Goal: Task Accomplishment & Management: Manage account settings

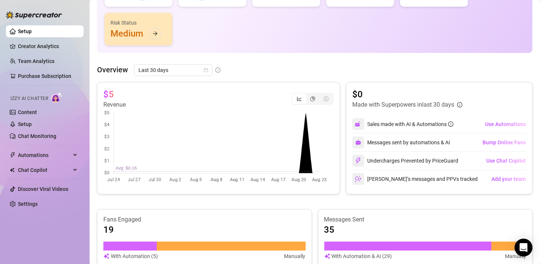
click at [18, 34] on link "Setup" at bounding box center [25, 31] width 14 height 6
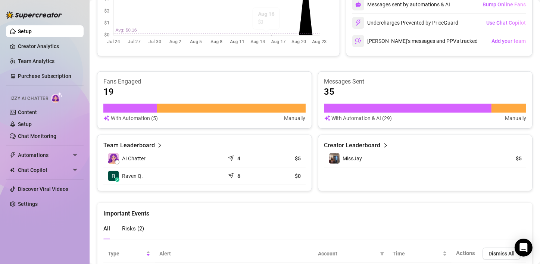
scroll to position [256, 0]
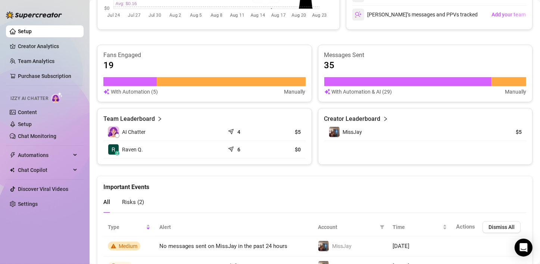
click at [190, 181] on div "Important Events" at bounding box center [314, 183] width 423 height 15
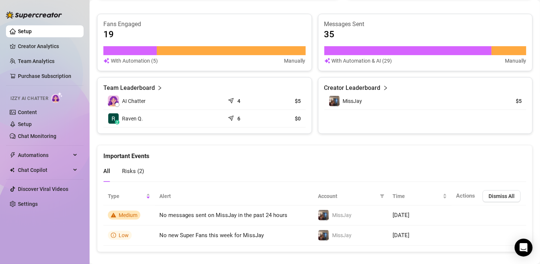
scroll to position [293, 0]
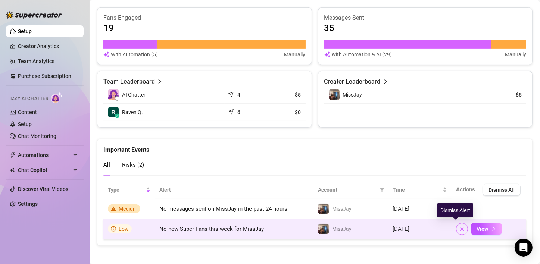
click at [459, 230] on icon "close" at bounding box center [461, 228] width 5 height 5
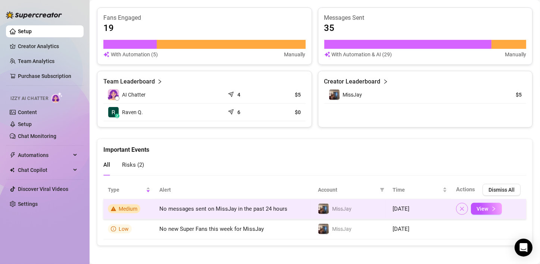
click at [459, 209] on icon "close" at bounding box center [461, 208] width 5 height 5
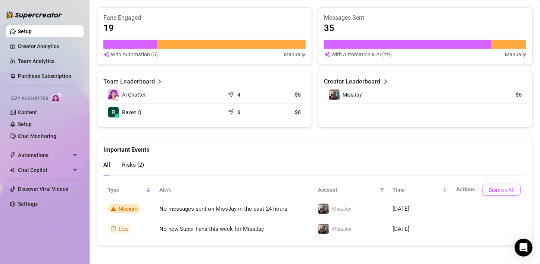
click at [482, 190] on button "Dismiss All" at bounding box center [501, 190] width 38 height 12
click at [35, 136] on link "Chat Monitoring" at bounding box center [37, 136] width 38 height 6
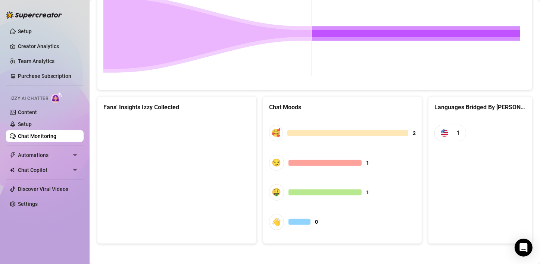
scroll to position [374, 0]
click at [37, 114] on link "Content" at bounding box center [27, 112] width 19 height 6
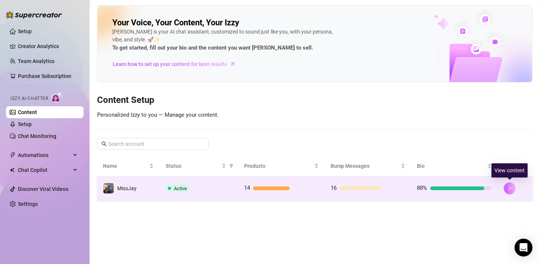
click at [512, 188] on button "button" at bounding box center [510, 188] width 12 height 12
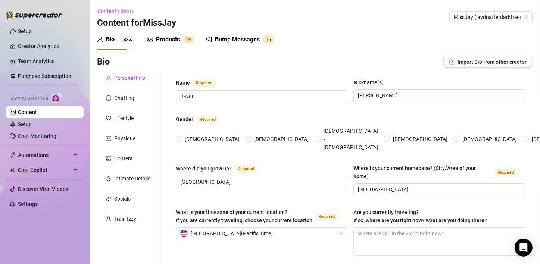
radio input "true"
type input "[DATE]"
click at [134, 220] on div "Train Izzy" at bounding box center [125, 219] width 22 height 8
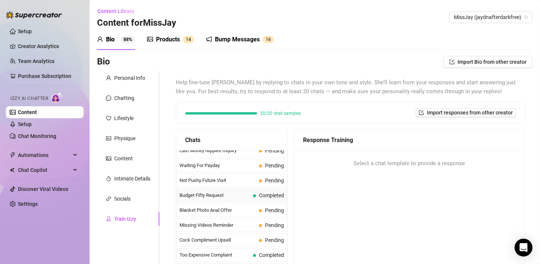
scroll to position [37, 0]
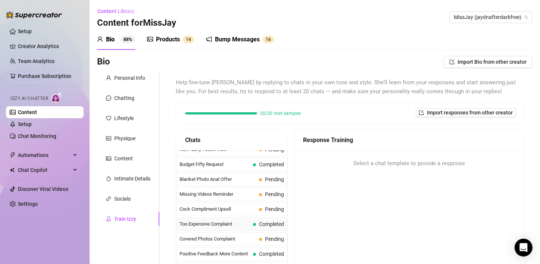
click at [235, 224] on span "Too Expensive Complaint" at bounding box center [214, 224] width 71 height 7
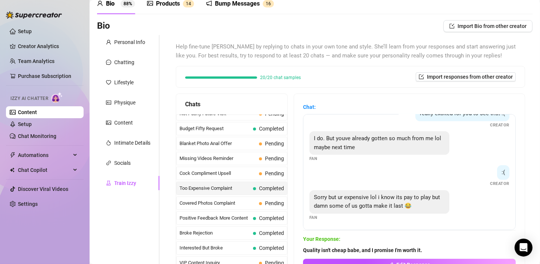
scroll to position [25, 0]
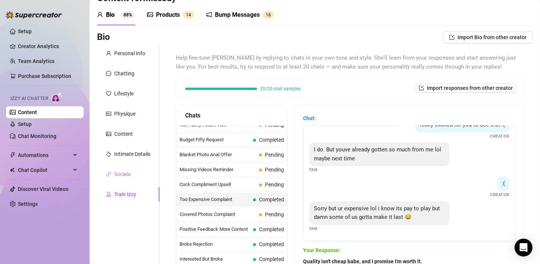
click at [135, 175] on div "Socials" at bounding box center [128, 174] width 62 height 14
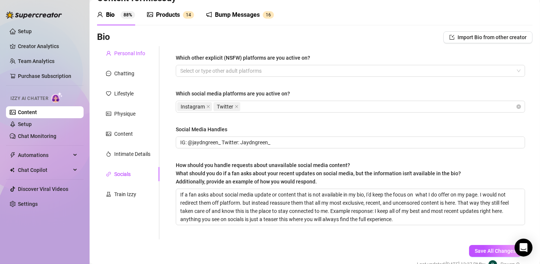
click at [125, 53] on div "Personal Info" at bounding box center [129, 53] width 31 height 8
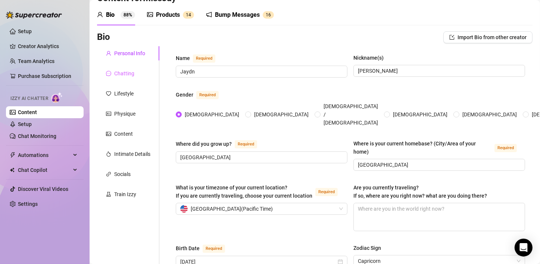
click at [121, 69] on div "Chatting" at bounding box center [128, 73] width 62 height 14
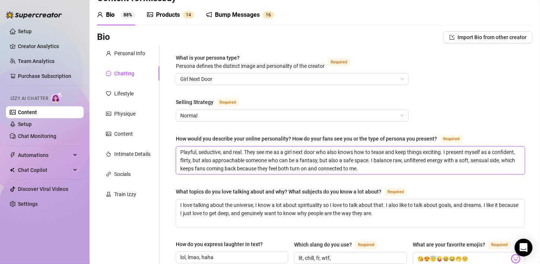
click at [412, 165] on textarea "Playful, seductive, and real. They see me as a girl next door who also knows ho…" at bounding box center [350, 161] width 349 height 28
click at [272, 188] on div "What topics do you love talking about and why? What subjects do you know a lot …" at bounding box center [279, 192] width 206 height 8
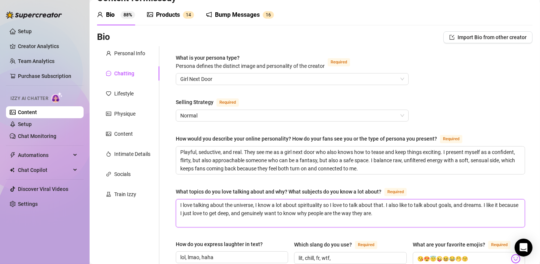
click at [272, 200] on textarea "I love talking about the universe, I know a lot about spirituality so I love to…" at bounding box center [350, 214] width 349 height 28
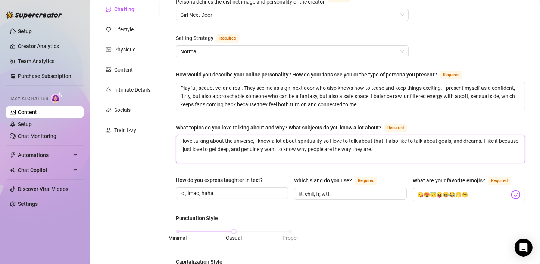
scroll to position [137, 0]
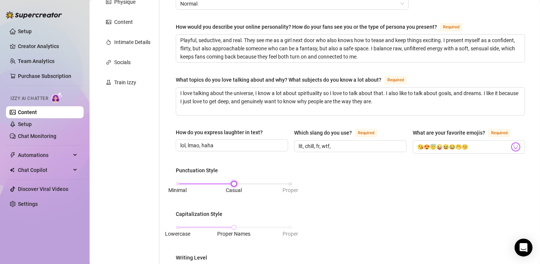
click at [286, 182] on div "Minimal Casual Proper" at bounding box center [234, 184] width 113 height 4
click at [288, 227] on div "Lowercase Proper Names Proper" at bounding box center [234, 227] width 113 height 4
click at [234, 183] on div "Minimal Casual Proper" at bounding box center [234, 184] width 113 height 4
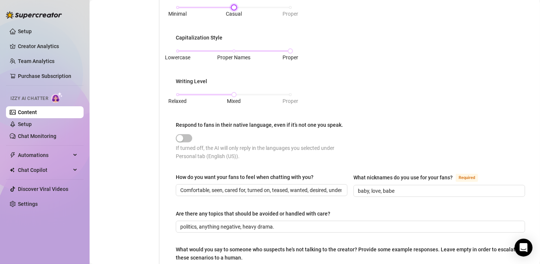
scroll to position [360, 0]
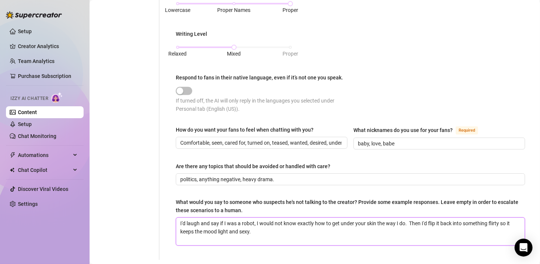
click at [292, 229] on textarea "I'd laugh and say if I was a robot, I would not know exactly how to get under y…" at bounding box center [350, 232] width 349 height 28
click at [407, 220] on textarea "I'd laugh and say if I was a robot, I would not know exactly how to get under y…" at bounding box center [350, 232] width 349 height 28
click at [412, 140] on input "baby, love, babe" at bounding box center [438, 144] width 161 height 8
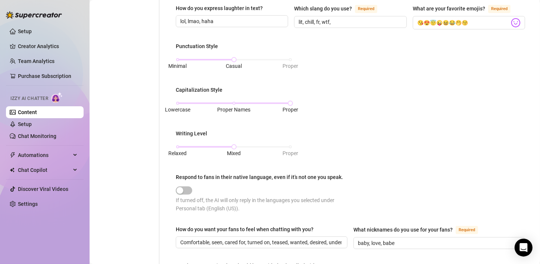
scroll to position [249, 0]
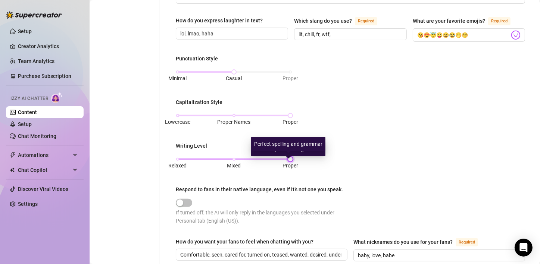
drag, startPoint x: 282, startPoint y: 165, endPoint x: 295, endPoint y: 165, distance: 13.1
click at [290, 162] on div "Relaxed Mixed Proper" at bounding box center [234, 159] width 113 height 4
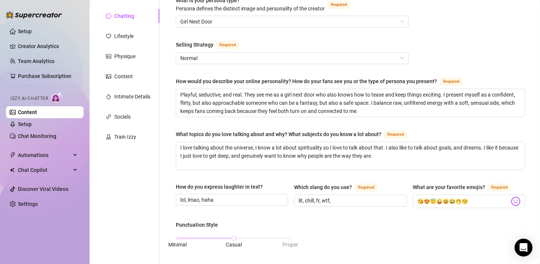
scroll to position [62, 0]
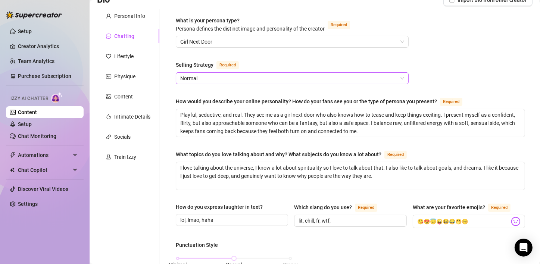
click at [209, 82] on span "Normal" at bounding box center [292, 78] width 224 height 11
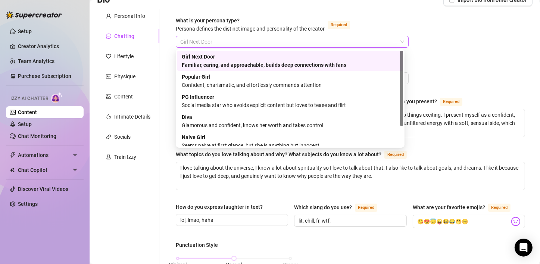
click at [197, 41] on span "Girl Next Door" at bounding box center [292, 41] width 224 height 11
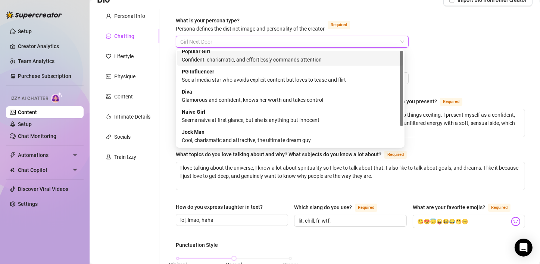
scroll to position [0, 0]
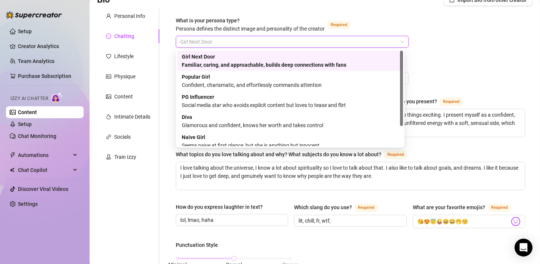
click at [203, 63] on div "Familiar, caring, and approachable, builds deep connections with fans" at bounding box center [290, 65] width 217 height 8
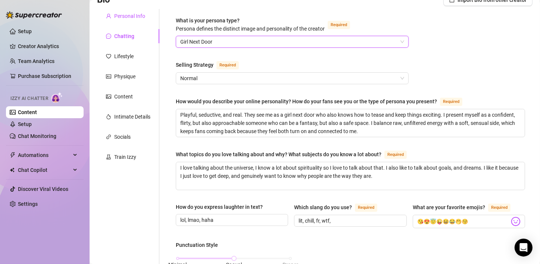
click at [115, 12] on div "Personal Info" at bounding box center [129, 16] width 31 height 8
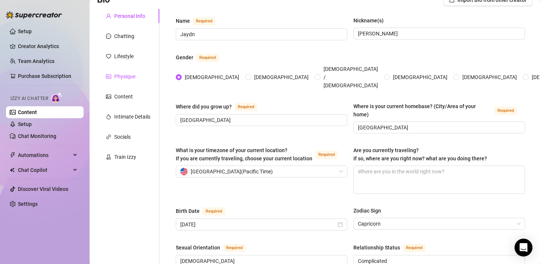
click at [113, 72] on div "Physique" at bounding box center [120, 76] width 29 height 8
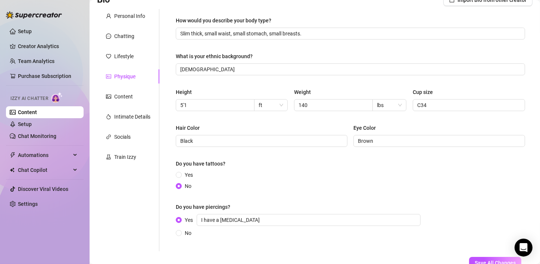
click at [256, 151] on div "Hair Color [MEDICAL_DATA] Color Brown" at bounding box center [350, 139] width 349 height 30
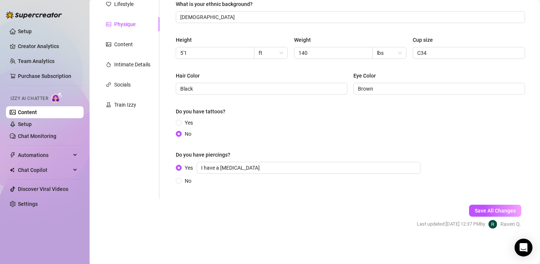
scroll to position [40, 0]
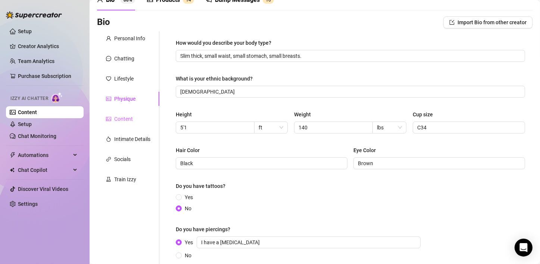
click at [144, 123] on div "Content" at bounding box center [128, 119] width 62 height 14
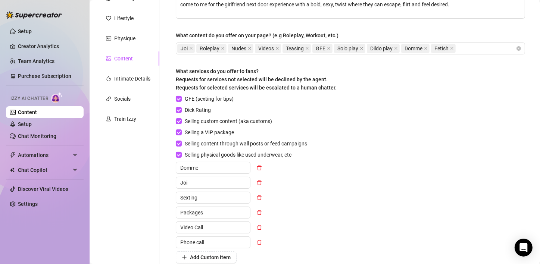
scroll to position [189, 0]
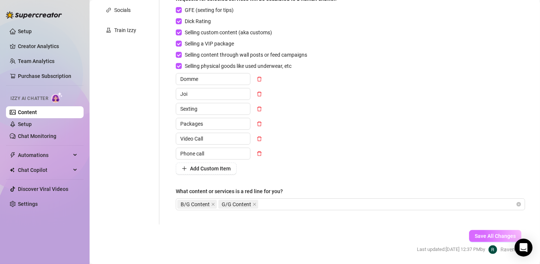
click at [484, 239] on button "Save All Changes" at bounding box center [495, 236] width 52 height 12
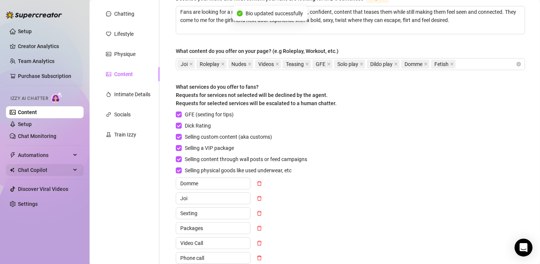
scroll to position [77, 0]
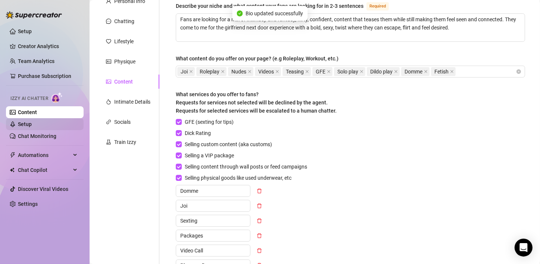
click at [32, 125] on link "Setup" at bounding box center [25, 124] width 14 height 6
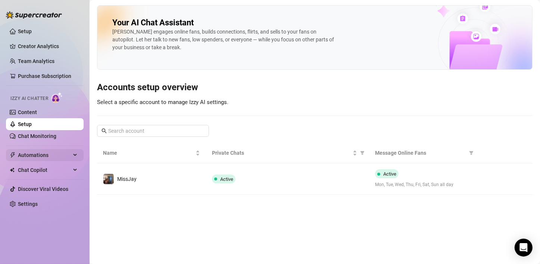
click at [41, 156] on span "Automations" at bounding box center [44, 155] width 53 height 12
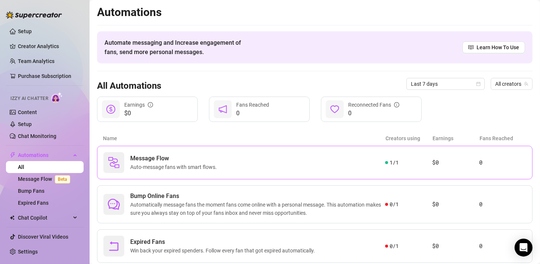
click at [219, 168] on span "Auto-message fans with smart flows." at bounding box center [175, 167] width 90 height 8
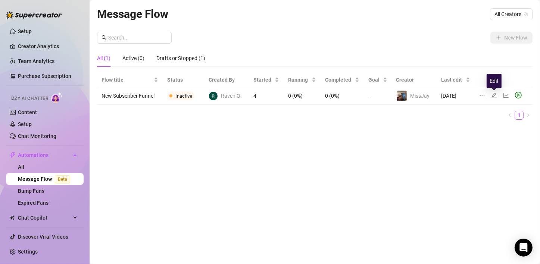
click at [491, 94] on icon "edit" at bounding box center [494, 96] width 6 height 6
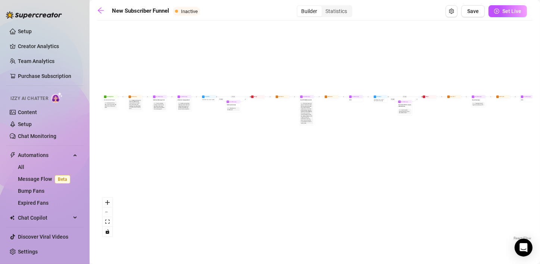
drag, startPoint x: 172, startPoint y: 135, endPoint x: 182, endPoint y: 143, distance: 13.6
click at [231, 139] on div "If True If True If True If False If False If False If True If False Merge Merge…" at bounding box center [314, 133] width 435 height 218
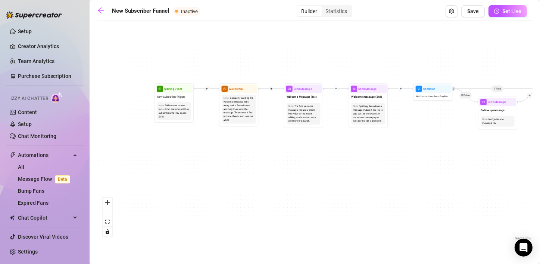
drag, startPoint x: 172, startPoint y: 123, endPoint x: 168, endPoint y: 168, distance: 44.5
click at [171, 160] on div "If True If True If True If False If False If False If True If False Merge Merge…" at bounding box center [314, 133] width 435 height 218
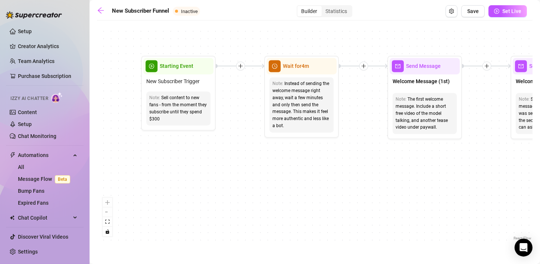
drag, startPoint x: 179, startPoint y: 135, endPoint x: 176, endPoint y: 170, distance: 34.8
click at [176, 170] on div "If True If True If True If False If False If False If True If False Merge Merge…" at bounding box center [314, 133] width 435 height 218
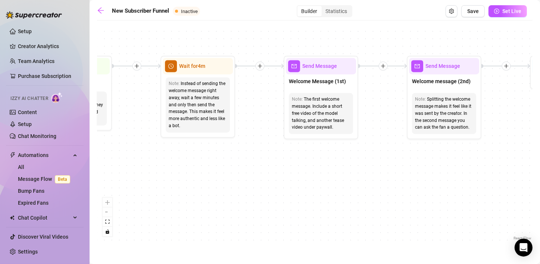
drag, startPoint x: 252, startPoint y: 137, endPoint x: 148, endPoint y: 137, distance: 103.7
click at [148, 137] on div "If True If True If True If False If False If False If True If False Merge Merge…" at bounding box center [314, 133] width 435 height 218
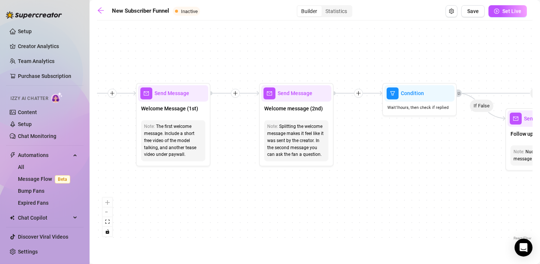
drag, startPoint x: 319, startPoint y: 158, endPoint x: 172, endPoint y: 185, distance: 150.3
click at [172, 185] on div "If True If True If True If False If False If False If True If False Merge Merge…" at bounding box center [314, 133] width 435 height 218
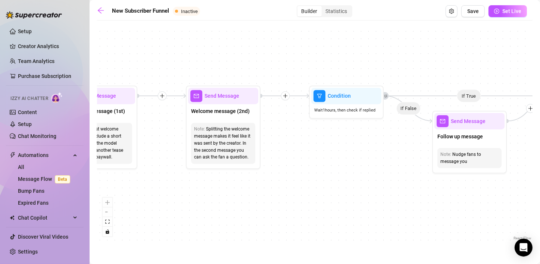
drag, startPoint x: 416, startPoint y: 194, endPoint x: 343, endPoint y: 197, distance: 73.2
click at [343, 197] on div "If True If True If True If False If False If False If True If False Merge Merge…" at bounding box center [314, 133] width 435 height 218
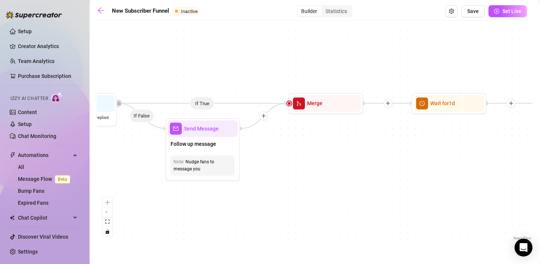
drag, startPoint x: 362, startPoint y: 153, endPoint x: 96, endPoint y: 160, distance: 266.9
click at [96, 160] on main "New Subscriber Funnel Inactive Builder Statistics Save Set Live If True If True…" at bounding box center [315, 132] width 450 height 264
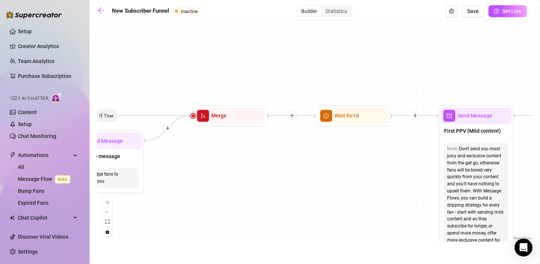
drag, startPoint x: 366, startPoint y: 155, endPoint x: 251, endPoint y: 144, distance: 115.8
click at [270, 168] on div "If True If True If True If False If False If False If True If False Merge Merge…" at bounding box center [314, 133] width 435 height 218
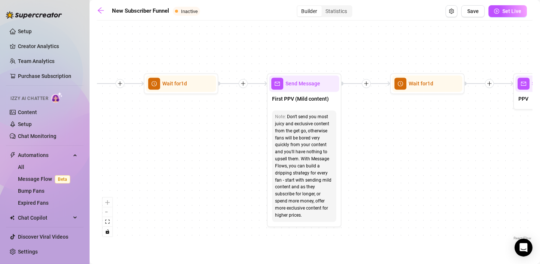
drag, startPoint x: 350, startPoint y: 161, endPoint x: 178, endPoint y: 128, distance: 175.1
click at [178, 128] on div "If True If True If True If False If False If False If True If False Merge Merge…" at bounding box center [314, 133] width 435 height 218
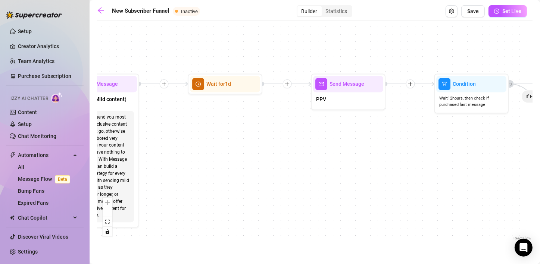
drag, startPoint x: 426, startPoint y: 156, endPoint x: 232, endPoint y: 156, distance: 193.7
click at [232, 156] on div "If True If True If True If False If False If False If True If False Merge Merge…" at bounding box center [314, 133] width 435 height 218
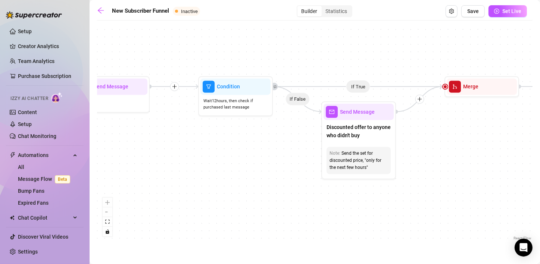
drag, startPoint x: 468, startPoint y: 141, endPoint x: 234, endPoint y: 144, distance: 234.3
click at [234, 144] on div "If True If True If True If False If False If False If True If False Merge Merge…" at bounding box center [314, 133] width 435 height 218
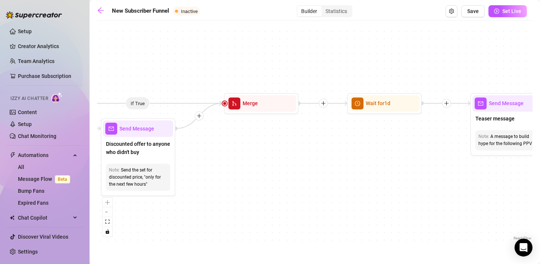
drag, startPoint x: 474, startPoint y: 141, endPoint x: 254, endPoint y: 158, distance: 221.2
click at [254, 158] on div "If True If True If True If False If False If False If True If False Merge Merge…" at bounding box center [314, 133] width 435 height 218
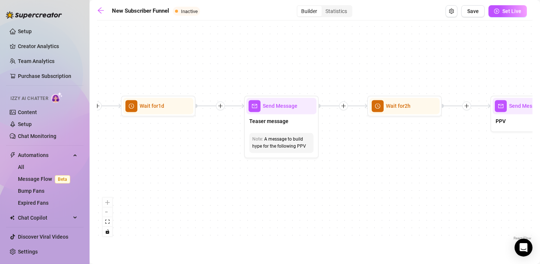
drag, startPoint x: 409, startPoint y: 150, endPoint x: 182, endPoint y: 152, distance: 226.1
click at [182, 152] on div "If True If True If True If False If False If False If True If False Merge Merge…" at bounding box center [314, 133] width 435 height 218
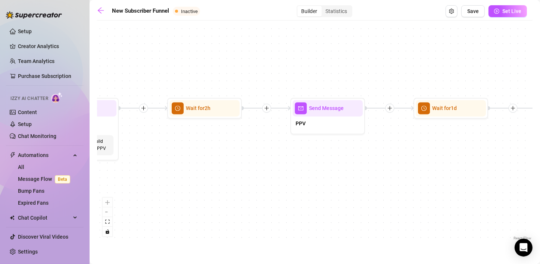
drag, startPoint x: 440, startPoint y: 154, endPoint x: 240, endPoint y: 156, distance: 200.0
click at [240, 156] on div "If True If True If True If False If False If False If True If False Merge Merge…" at bounding box center [314, 133] width 435 height 218
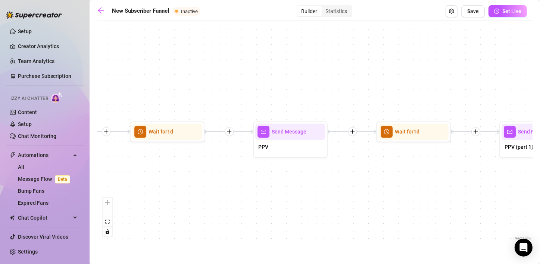
drag, startPoint x: 477, startPoint y: 144, endPoint x: 194, endPoint y: 168, distance: 284.6
click at [194, 168] on div "If True If True If True If False If False If False If True If False Merge Merge…" at bounding box center [314, 133] width 435 height 218
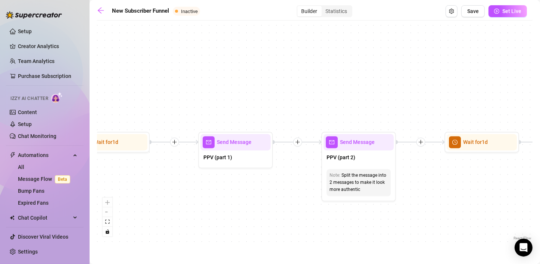
drag, startPoint x: 447, startPoint y: 159, endPoint x: 146, endPoint y: 169, distance: 301.3
click at [146, 169] on div "If True If True If True If False If False If False If True If False Merge Merge…" at bounding box center [314, 133] width 435 height 218
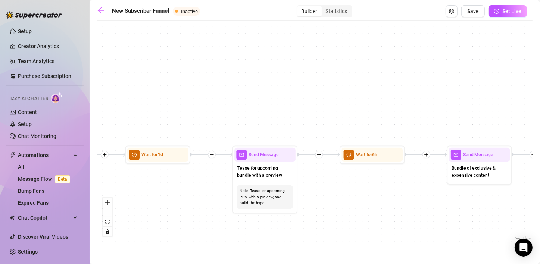
drag, startPoint x: 456, startPoint y: 184, endPoint x: 147, endPoint y: 192, distance: 308.7
click at [147, 192] on div "If True If True If True If False If False If False If True If False Merge Merge…" at bounding box center [314, 133] width 435 height 218
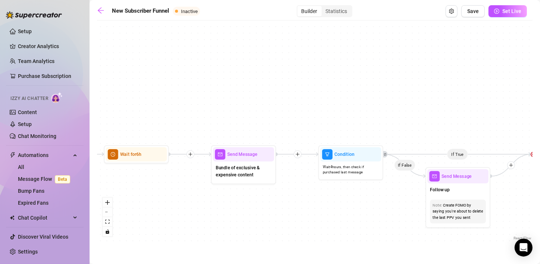
drag, startPoint x: 387, startPoint y: 194, endPoint x: 158, endPoint y: 194, distance: 228.7
click at [158, 194] on div "If True If True If True If False If False If False If True If False Merge Merge…" at bounding box center [314, 133] width 435 height 218
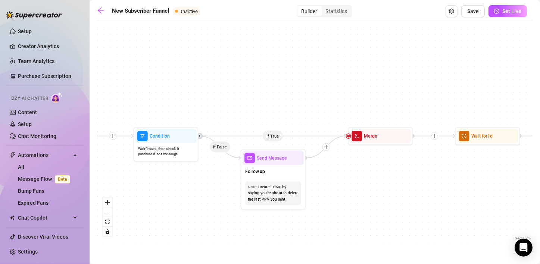
drag, startPoint x: 322, startPoint y: 209, endPoint x: 138, endPoint y: 191, distance: 184.9
click at [138, 191] on div "If True If True If True If False If False If False If True If False Merge Merge…" at bounding box center [314, 133] width 435 height 218
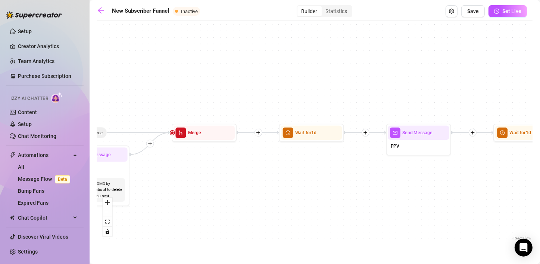
drag, startPoint x: 438, startPoint y: 186, endPoint x: 262, endPoint y: 183, distance: 176.2
click at [262, 183] on div "If True If True If True If False If False If False If True If False Merge Merge…" at bounding box center [314, 133] width 435 height 218
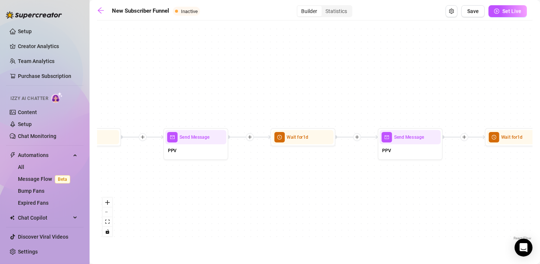
drag, startPoint x: 435, startPoint y: 177, endPoint x: 212, endPoint y: 181, distance: 222.8
click at [212, 181] on div "If True If True If True If False If False If False If True If False Merge Merge…" at bounding box center [314, 133] width 435 height 218
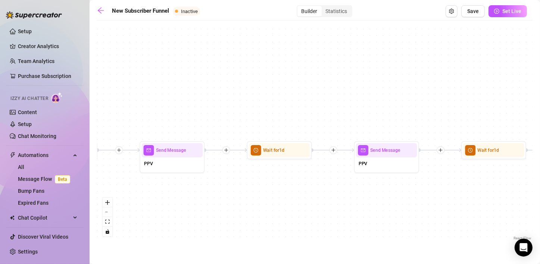
drag, startPoint x: 445, startPoint y: 181, endPoint x: 207, endPoint y: 194, distance: 238.4
click at [207, 194] on div "If True If True If True If False If False If False If True If False Merge Merge…" at bounding box center [314, 133] width 435 height 218
drag, startPoint x: 413, startPoint y: 192, endPoint x: 188, endPoint y: 179, distance: 226.1
click at [182, 192] on div "If True If True If True If False If False If False If True If False Merge Merge…" at bounding box center [314, 133] width 435 height 218
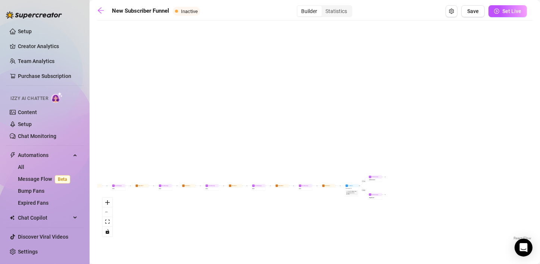
drag, startPoint x: 303, startPoint y: 207, endPoint x: 200, endPoint y: 195, distance: 103.7
click at [200, 195] on div "If True If True If True If False If False If False If True If False Merge Merge…" at bounding box center [314, 133] width 435 height 218
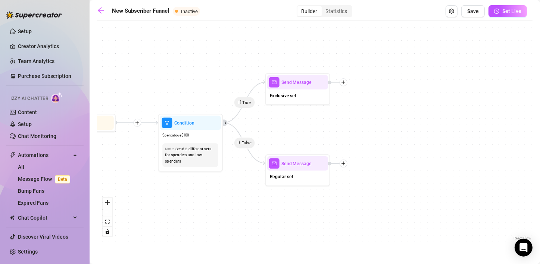
drag, startPoint x: 353, startPoint y: 174, endPoint x: 243, endPoint y: 208, distance: 115.2
click at [243, 208] on div "If True If True If True If False If False If False If True If False Merge Merge…" at bounding box center [314, 133] width 435 height 218
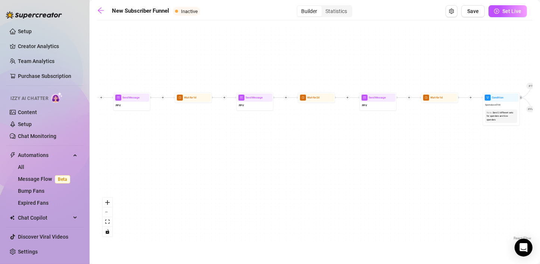
drag, startPoint x: 212, startPoint y: 206, endPoint x: 537, endPoint y: 59, distance: 356.2
click at [507, 140] on div "If True If True If True If False If False If False If True If False Merge Merge…" at bounding box center [314, 133] width 435 height 218
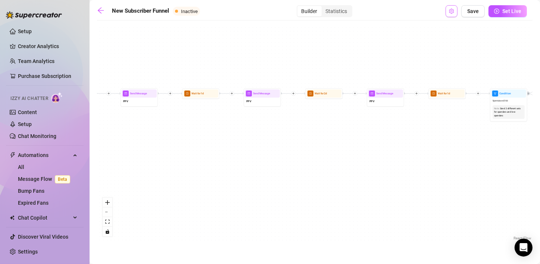
click at [456, 14] on button "Open Exit Rules" at bounding box center [452, 11] width 12 height 12
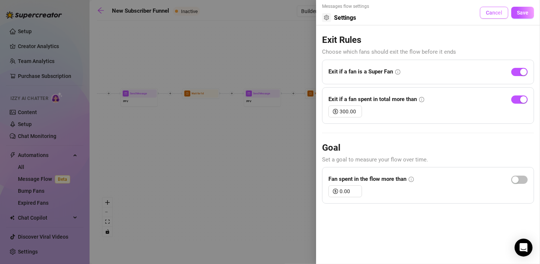
click at [483, 13] on button "Cancel" at bounding box center [494, 13] width 28 height 12
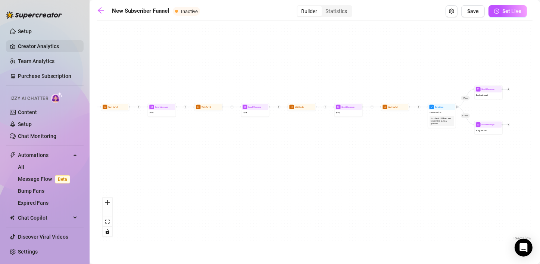
click at [36, 48] on link "Creator Analytics" at bounding box center [48, 46] width 60 height 12
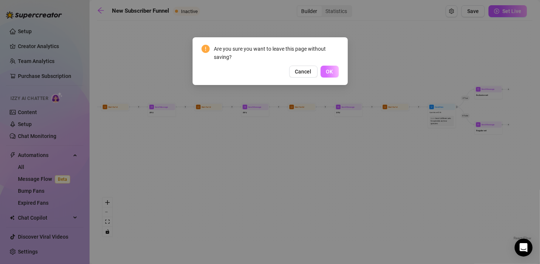
click at [326, 69] on span "OK" at bounding box center [329, 72] width 7 height 6
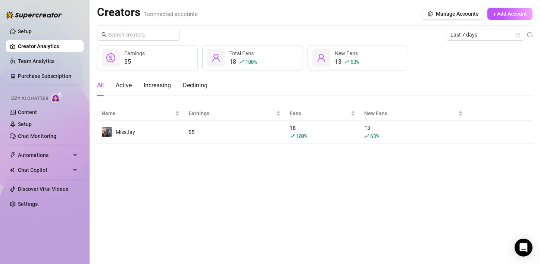
click at [143, 180] on main "Creators 1 connected accounts Manage Accounts + Add Account Last 7 days $5 Earn…" at bounding box center [315, 132] width 450 height 264
click at [18, 125] on link "Setup" at bounding box center [25, 124] width 14 height 6
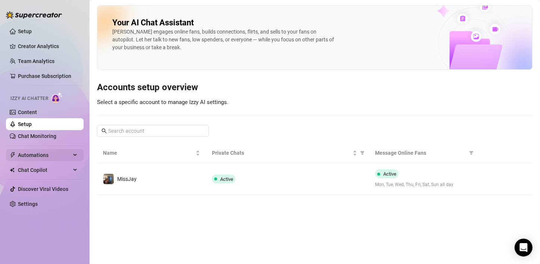
click at [34, 160] on span "Automations" at bounding box center [44, 155] width 53 height 12
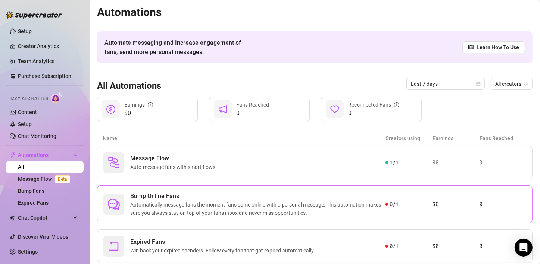
click at [191, 207] on span "Automatically message fans the moment fans come online with a personal message.…" at bounding box center [257, 209] width 255 height 16
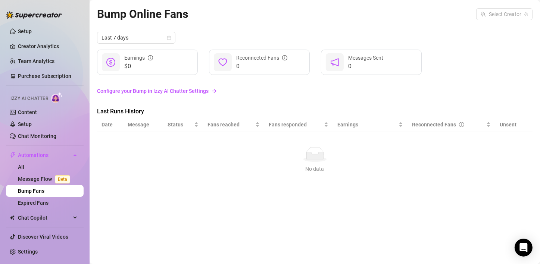
click at [131, 92] on link "Configure your Bump in Izzy AI Chatter Settings" at bounding box center [314, 91] width 435 height 8
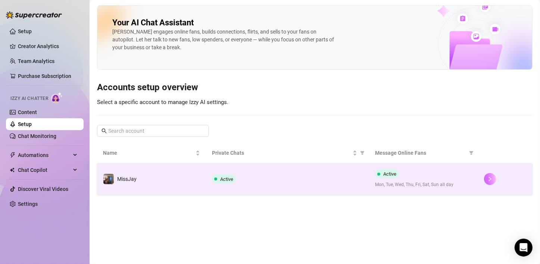
click at [491, 177] on icon "right" at bounding box center [489, 178] width 5 height 5
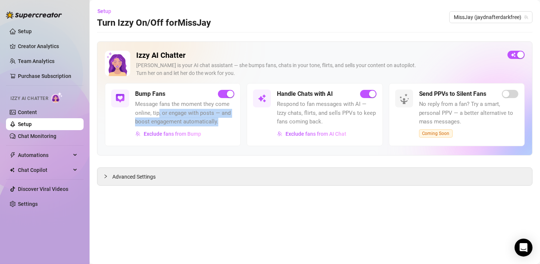
drag, startPoint x: 159, startPoint y: 115, endPoint x: 228, endPoint y: 126, distance: 69.8
click at [228, 126] on span "Message fans the moment they come online, tip, or engage with posts — and boost…" at bounding box center [184, 113] width 99 height 26
click at [232, 165] on div "Izzy AI Chatter [PERSON_NAME] is your AI chat assistant — she bumps fans, chats…" at bounding box center [314, 113] width 435 height 144
click at [32, 127] on link "Setup" at bounding box center [25, 124] width 14 height 6
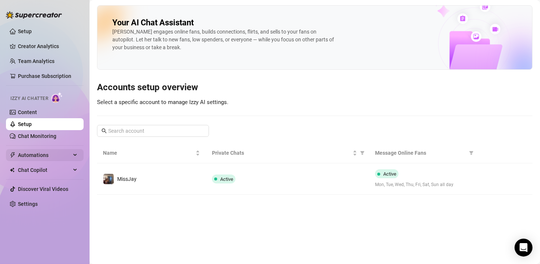
click at [34, 153] on span "Automations" at bounding box center [44, 155] width 53 height 12
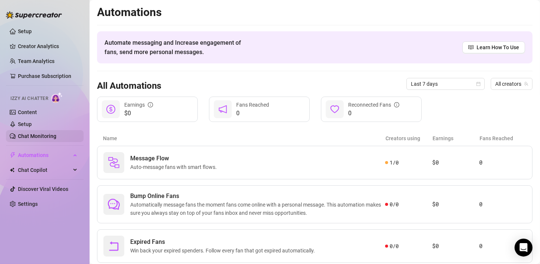
click at [35, 134] on link "Chat Monitoring" at bounding box center [37, 136] width 38 height 6
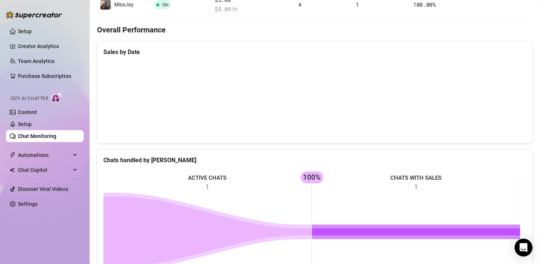
scroll to position [150, 0]
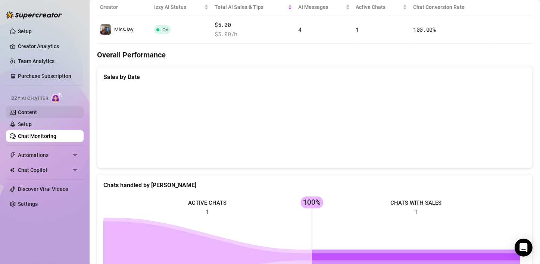
click at [19, 114] on link "Content" at bounding box center [27, 112] width 19 height 6
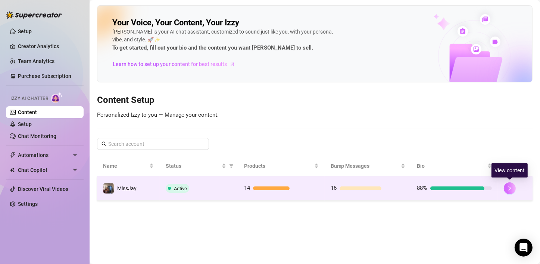
click at [509, 187] on icon "right" at bounding box center [509, 188] width 5 height 5
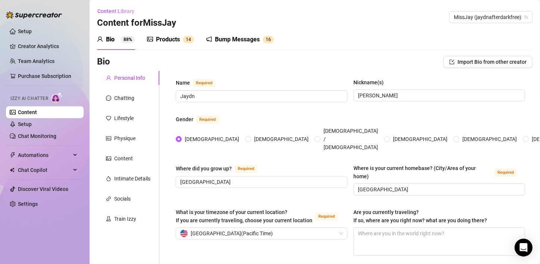
click at [237, 40] on div "Bump Messages" at bounding box center [237, 39] width 45 height 9
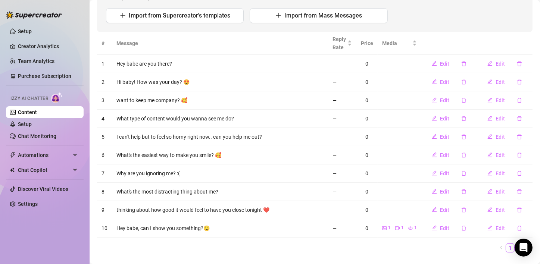
scroll to position [108, 0]
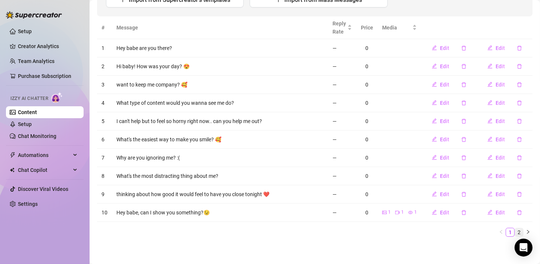
click at [515, 230] on link "2" at bounding box center [519, 232] width 8 height 8
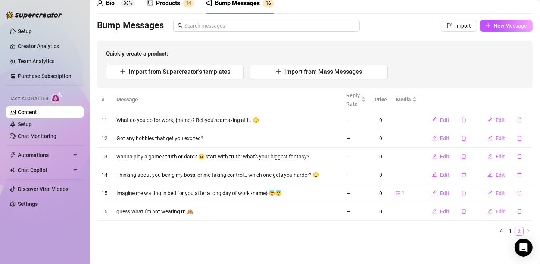
scroll to position [35, 0]
click at [440, 193] on span "Edit" at bounding box center [444, 194] width 9 height 6
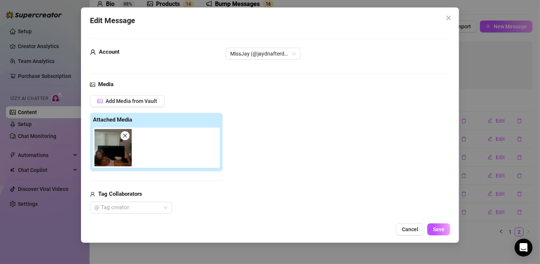
scroll to position [101, 0]
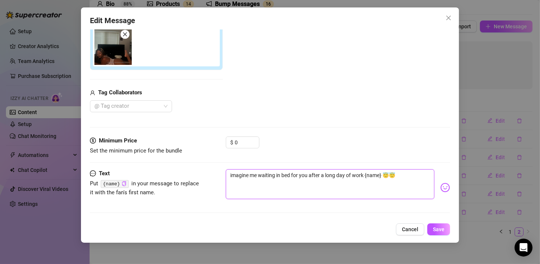
drag, startPoint x: 233, startPoint y: 176, endPoint x: 248, endPoint y: 173, distance: 15.3
click at [248, 173] on textarea "imagine me waiting in bed for you after a long day of work {name} 😇😇" at bounding box center [330, 184] width 209 height 30
type textarea "I me waiting in bed for you after a long day of work {name} 😇😇"
type textarea "Im me waiting in bed for you after a long day of work {name} 😇😇"
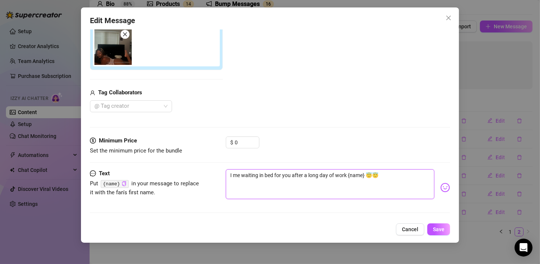
type textarea "Im me waiting in bed for you after a long day of work {name} 😇😇"
type textarea "Ima me waiting in bed for you after a long day of work {name} 😇😇"
type textarea "Imag me waiting in bed for you after a long day of work {name} 😇😇"
type textarea "Imagi me waiting in bed for you after a long day of work {name} 😇😇"
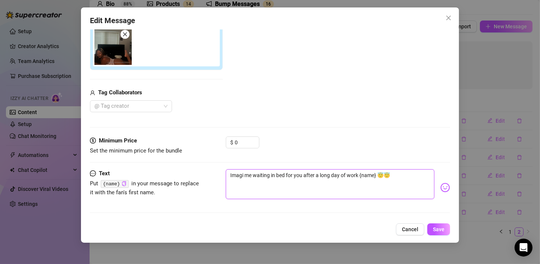
type textarea "Imagi me waiting in bed for you after a long day of work {name} 😇😇"
type textarea "Imagin me waiting in bed for you after a long day of work {name} 😇😇"
type textarea "Imagine me waiting in bed for you after a long day of work {name} 😇😇"
click at [436, 232] on span "Save" at bounding box center [439, 229] width 12 height 6
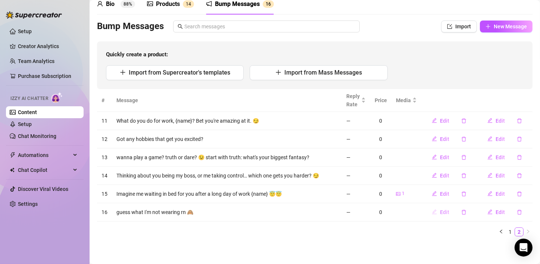
click at [440, 211] on span "Edit" at bounding box center [444, 212] width 9 height 6
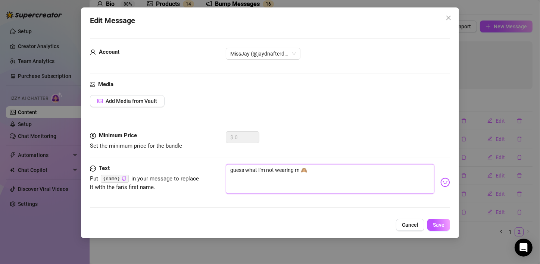
drag, startPoint x: 243, startPoint y: 169, endPoint x: 174, endPoint y: 152, distance: 70.8
click at [174, 152] on form "Account MissJay (@jaydnafterdarkfree) Media Add Media from Vault Minimum Price …" at bounding box center [270, 126] width 360 height 176
type textarea "Gs what I'm not wearing rn 🙈"
type textarea "[PERSON_NAME] what I'm not wearing rn 🙈"
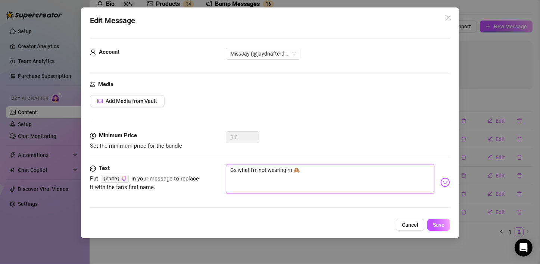
type textarea "[PERSON_NAME] what I'm not wearing rn 🙈"
type textarea "Gues what I'm not wearing rn 🙈"
type textarea "Guess what I'm not wearing rn 🙈"
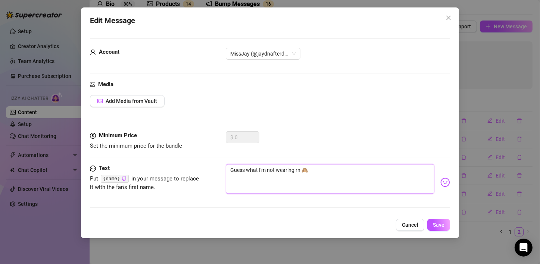
type textarea "Guests what I'm not wearing rn 🙈"
click at [247, 169] on textarea "Guests what I'm not wearing rn 🙈" at bounding box center [330, 179] width 209 height 30
type textarea "Guest what I'm not wearing rn 🙈"
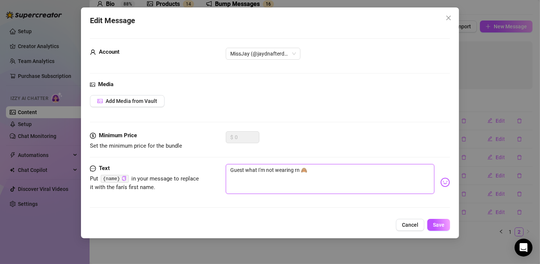
type textarea "Gues what I'm not wearing rn 🙈"
type textarea "Guess what I'm not wearing rn 🙈"
type textarea "Guesss what I'm not wearing rn 🙈"
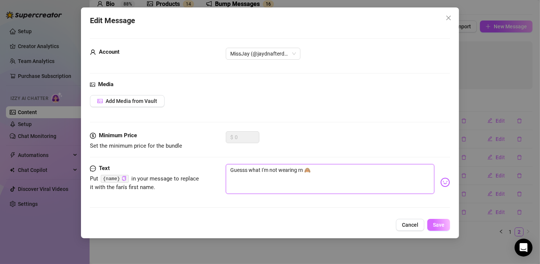
type textarea "Guesss what I'm not wearing rn 🙈"
click at [442, 226] on span "Save" at bounding box center [439, 225] width 12 height 6
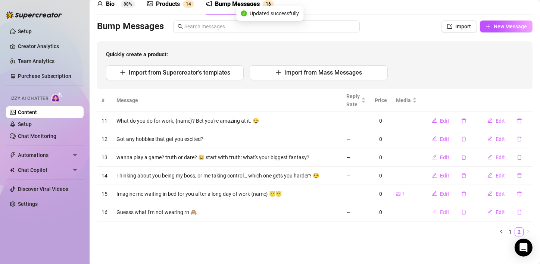
click at [432, 211] on button "Edit" at bounding box center [440, 212] width 29 height 12
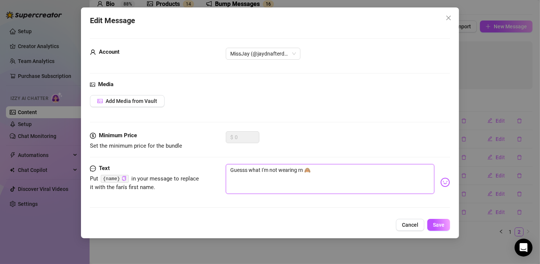
click at [245, 172] on textarea "Guesss what I'm not wearing rn 🙈" at bounding box center [330, 179] width 209 height 30
click at [246, 171] on textarea "Guesss what I'm not wearing rn 🙈" at bounding box center [330, 179] width 209 height 30
type textarea "Guess what I'm not wearing rn 🙈"
click at [431, 223] on button "Save" at bounding box center [438, 225] width 23 height 12
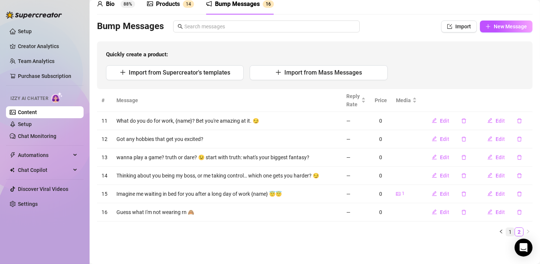
click at [506, 232] on link "1" at bounding box center [510, 232] width 8 height 8
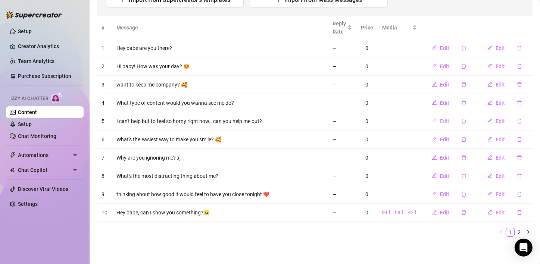
scroll to position [0, 0]
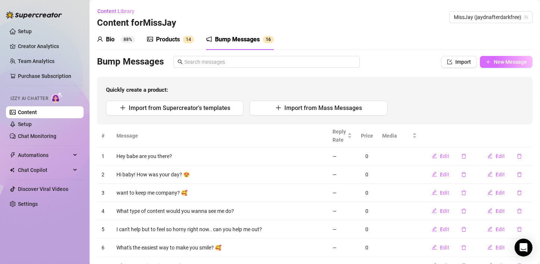
click at [496, 62] on span "New Message" at bounding box center [510, 62] width 33 height 6
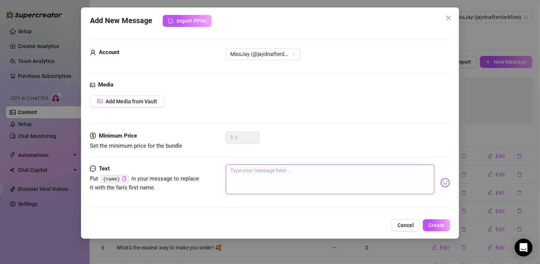
click at [256, 180] on textarea at bounding box center [330, 180] width 209 height 30
type textarea "D"
type textarea "Do"
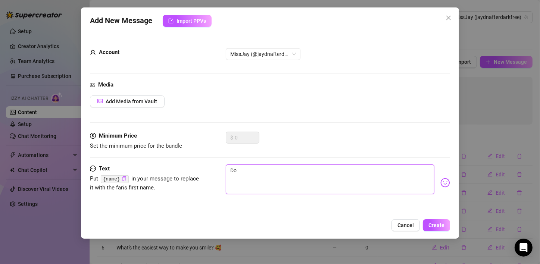
type textarea "Do"
type textarea "Do y"
type textarea "Do yo"
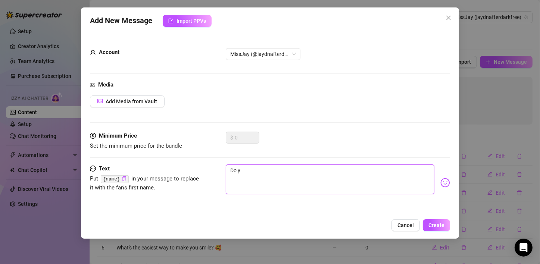
type textarea "Do yo"
type textarea "Do you"
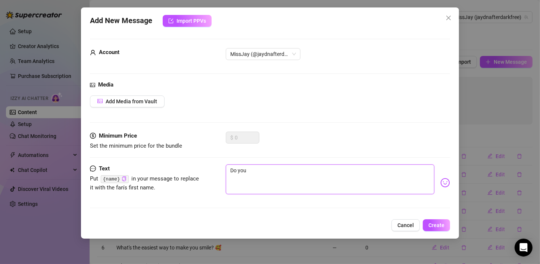
type textarea "Do you l"
type textarea "Do you li"
type textarea "Do you lik"
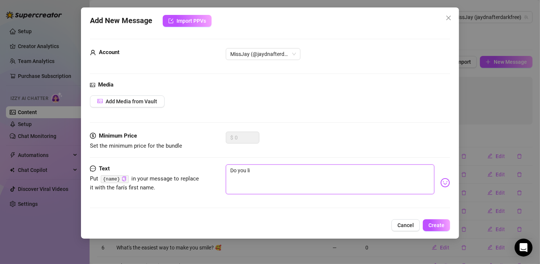
type textarea "Do you lik"
type textarea "Do you like"
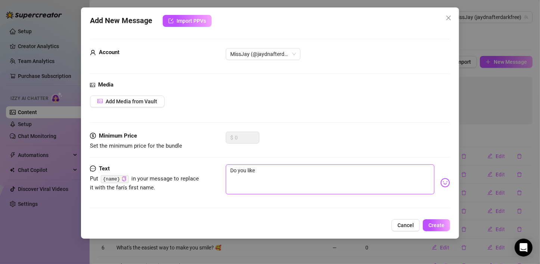
type textarea "Do you like a"
type textarea "Do you like am"
type textarea "Do you like am o"
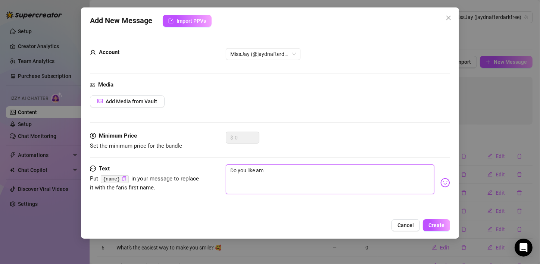
type textarea "Do you like am o"
type textarea "Do you like am or"
type textarea "Do you like am ore"
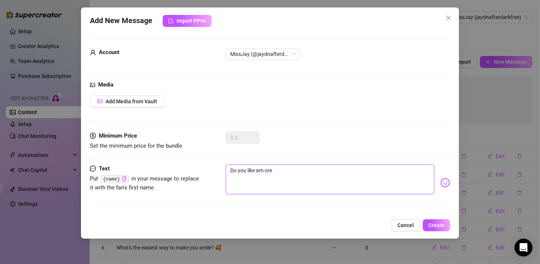
type textarea "Do you like am ore"
type textarea "Do you like am or"
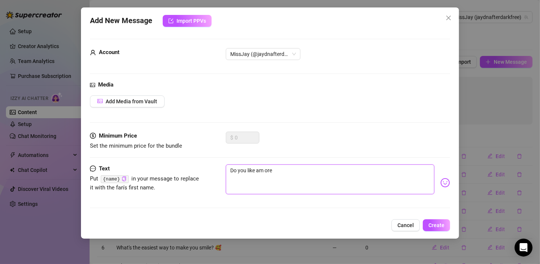
type textarea "Do you like am or"
type textarea "Do you like am o"
type textarea "Do you like am"
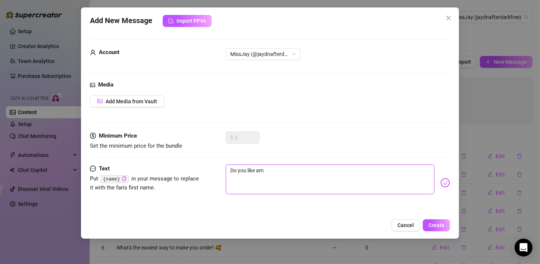
type textarea "Do you like am"
type textarea "Do you like a"
type textarea "Do you like"
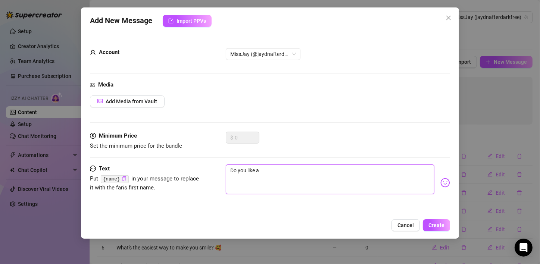
type textarea "Do you like"
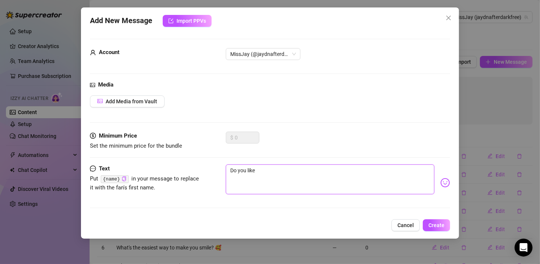
type textarea "Do you like a"
type textarea "Do you like a m"
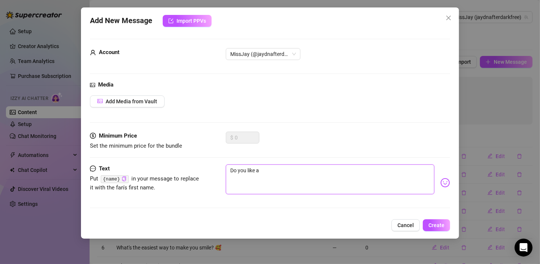
type textarea "Do you like a m"
type textarea "Do you like a mr"
type textarea "Do you like a mre"
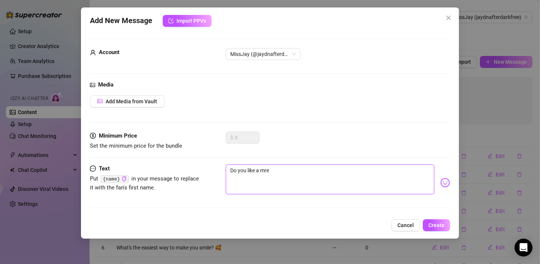
type textarea "Do you like a mr"
type textarea "Do you like a m"
type textarea "Do you like a mo"
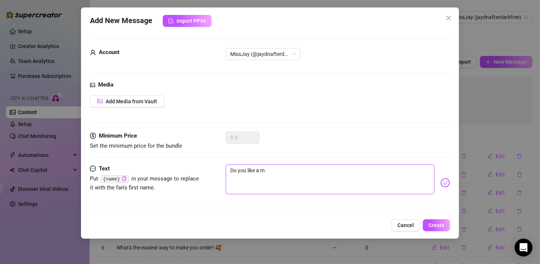
type textarea "Do you like a mo"
type textarea "Do you like a mor"
type textarea "Do you like a more"
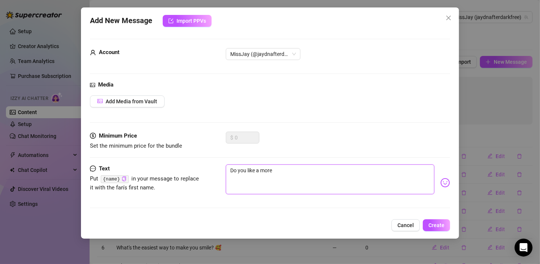
type textarea "Do you like a more"
type textarea "Do you like a more d"
type textarea "Do you like a more di"
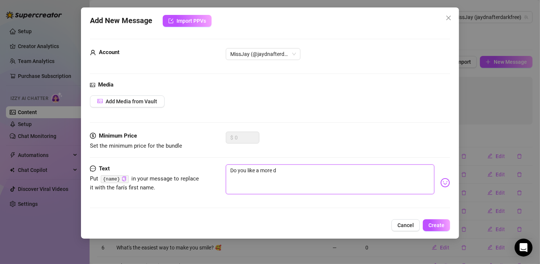
type textarea "Do you like a more di"
type textarea "Do you like a more dim"
type textarea "Do you like a more di"
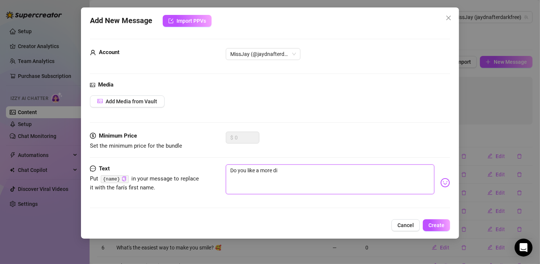
type textarea "Do you like a more d"
type textarea "Do you like a more do"
type textarea "Do you like a more dom"
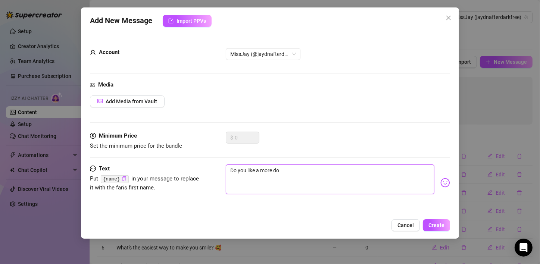
type textarea "Do you like a more dom"
type textarea "Do you like a more domi"
type textarea "Do you like a more [PERSON_NAME]"
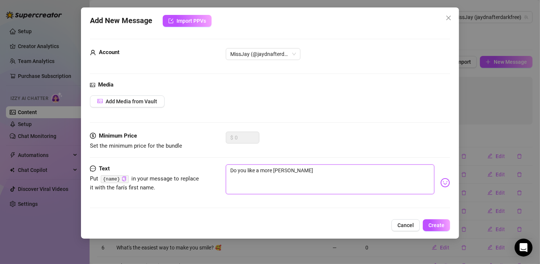
type textarea "Do you like a more domina"
type textarea "Do you like a more dominat"
type textarea "Do you like a more dominate"
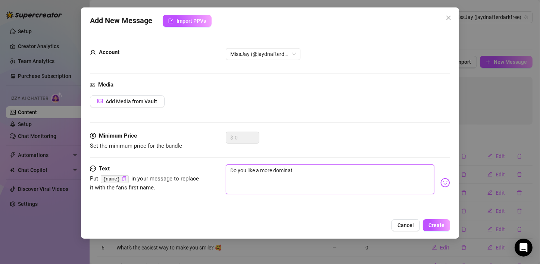
type textarea "Do you like a more dominate"
type textarea "Do you like a more dominate w"
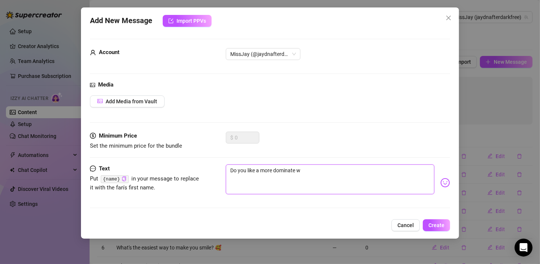
type textarea "Do you like a more dominate wo"
type textarea "Do you like a more dominate wom"
type textarea "Do you like a more dominate wome"
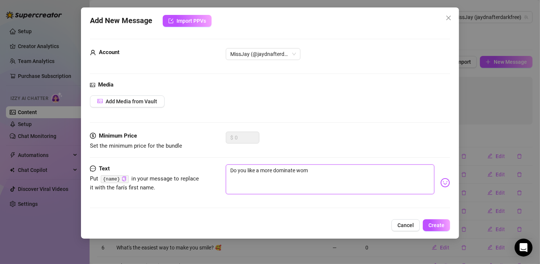
type textarea "Do you like a more dominate wome"
type textarea "Do you like a more dominate women"
type textarea "Do you like a more dominate women,"
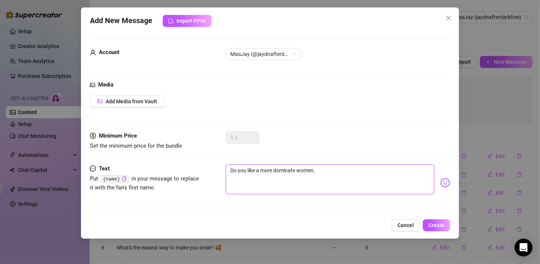
type textarea "Do you like a more dominate women,"
type textarea "Do you like a more dominate women, o"
type textarea "Do you like a more dominate women, or"
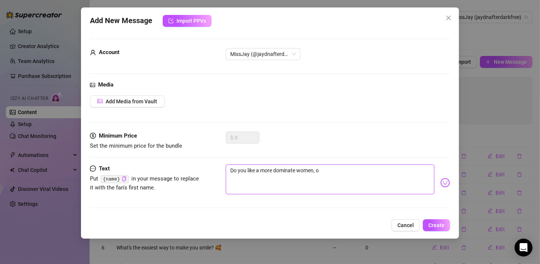
type textarea "Do you like a more dominate women, or"
type textarea "Do you like a more dominate women, or s"
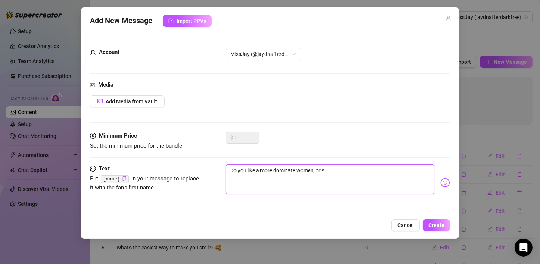
type textarea "Do you like a more dominate women, or su"
type textarea "Do you like a more dominate women, or sub"
type textarea "Do you like a more dominate women, or subm"
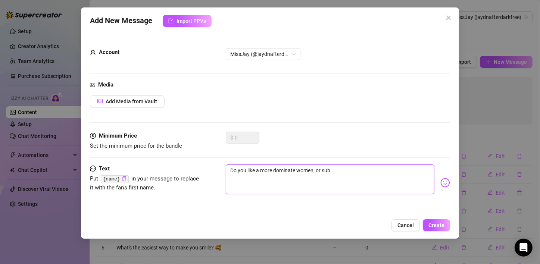
type textarea "Do you like a more dominate women, or subm"
type textarea "Do you like a more dominate women, or submi"
type textarea "Do you like a more dominate women, or submis"
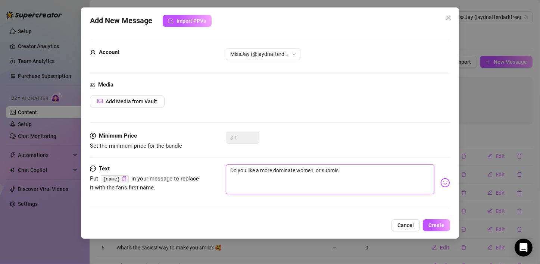
type textarea "Do you like a more dominate women, or submiss"
type textarea "Do you like a more dominate women, or submissi"
type textarea "Do you like a more dominate women, or submissiv"
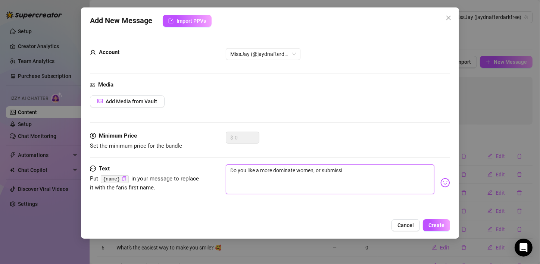
type textarea "Do you like a more dominate women, or submissiv"
type textarea "Do you like a more dominate women, or submissive"
type textarea "Do you like a more dominate women, or submissive?"
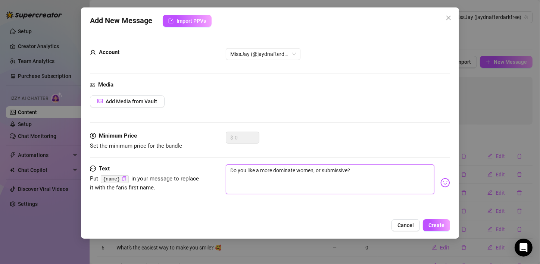
type textarea "Do you like a more dominate women, or submissive?"
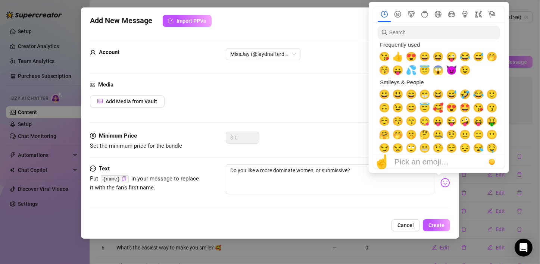
click at [440, 185] on img at bounding box center [445, 183] width 10 height 10
click at [423, 105] on span "😇" at bounding box center [424, 108] width 11 height 10
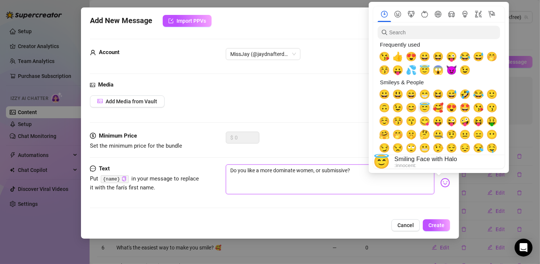
type textarea "Do you like a more dominate women, or submissive? 😇"
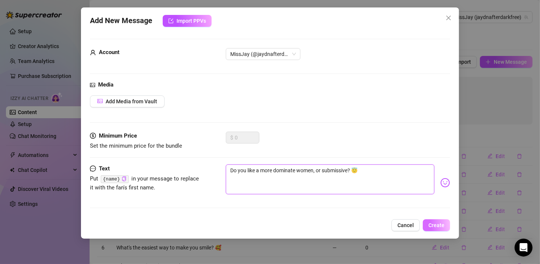
type textarea "Do you like a more dominate women, or submissive? 😇"
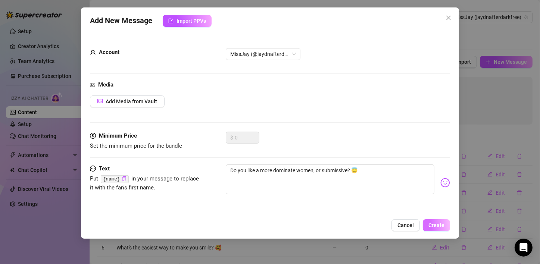
click at [437, 226] on span "Create" at bounding box center [436, 225] width 16 height 6
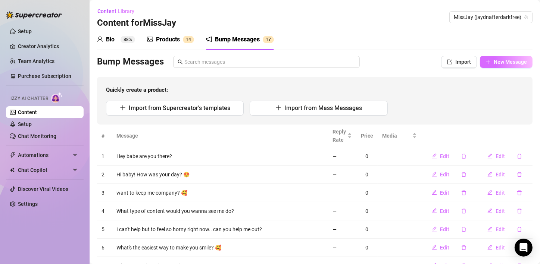
click at [499, 66] on button "New Message" at bounding box center [506, 62] width 53 height 12
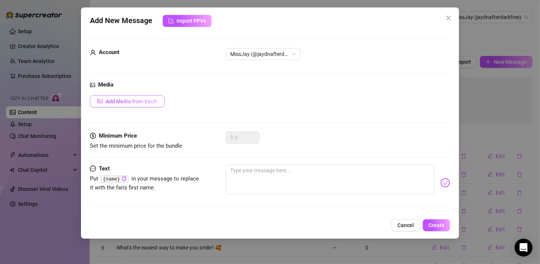
click at [150, 102] on span "Add Media from Vault" at bounding box center [131, 102] width 51 height 6
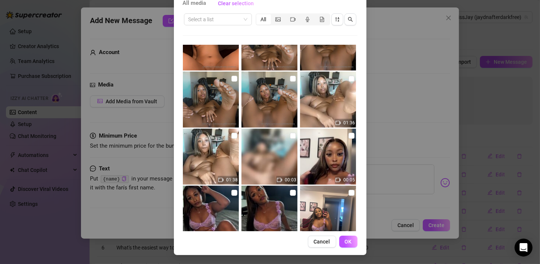
scroll to position [1423, 0]
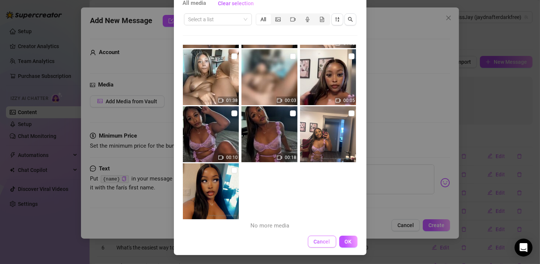
click at [319, 244] on span "Cancel" at bounding box center [322, 242] width 16 height 6
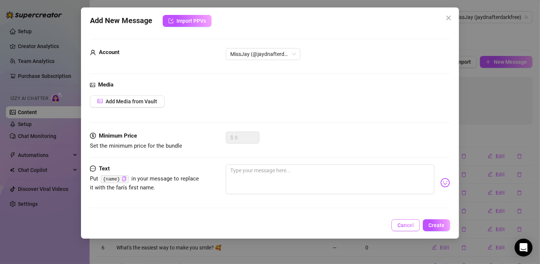
click at [409, 229] on button "Cancel" at bounding box center [405, 225] width 28 height 12
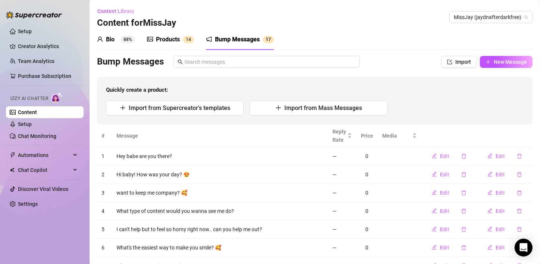
click at [159, 43] on div "Products" at bounding box center [168, 39] width 24 height 9
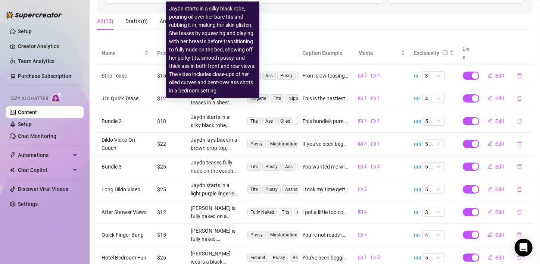
scroll to position [149, 0]
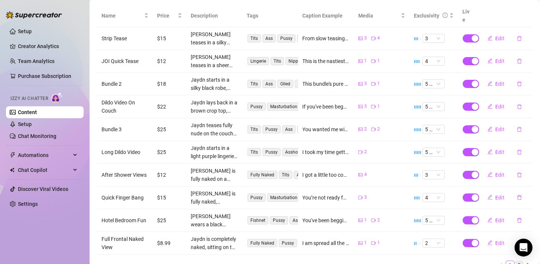
click at [515, 261] on link "2" at bounding box center [519, 265] width 8 height 8
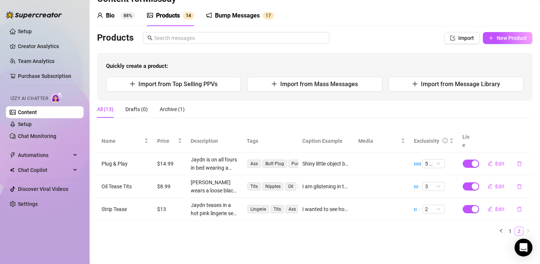
scroll to position [15, 0]
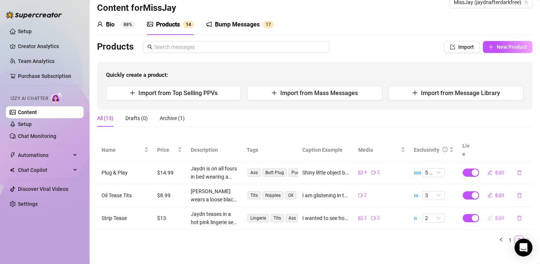
click at [488, 212] on button "Edit" at bounding box center [495, 218] width 29 height 12
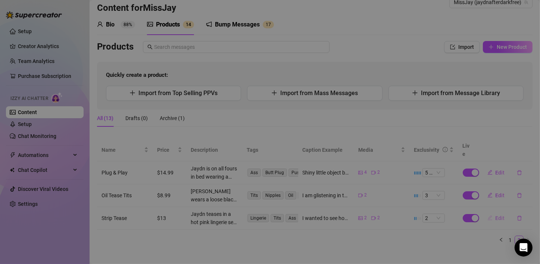
type textarea "I wanted to see how long I could keep your eyes locked on me while I slowly str…"
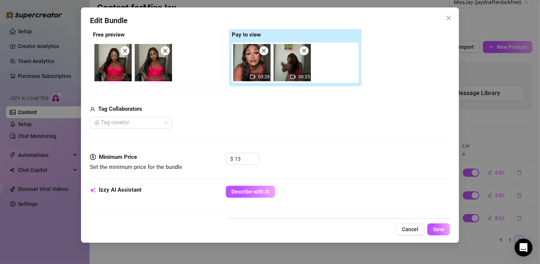
scroll to position [149, 0]
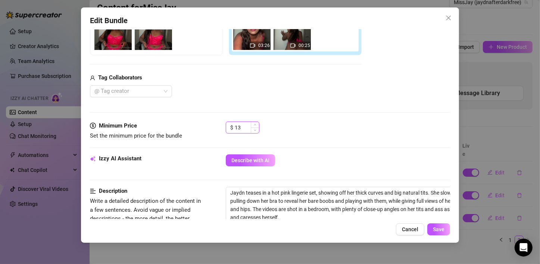
click at [240, 125] on input "13" at bounding box center [247, 127] width 24 height 11
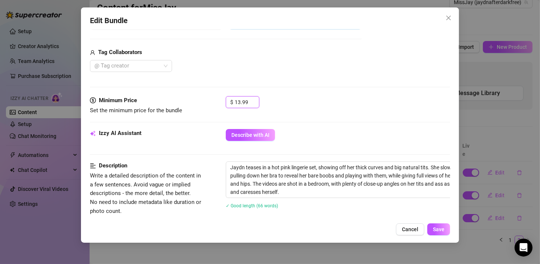
scroll to position [187, 0]
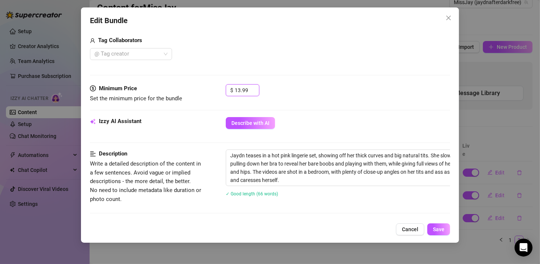
type input "13.99"
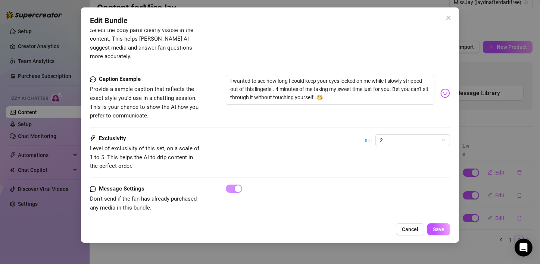
scroll to position [445, 0]
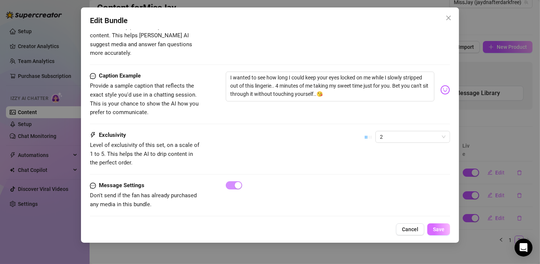
click at [441, 233] on button "Save" at bounding box center [438, 230] width 23 height 12
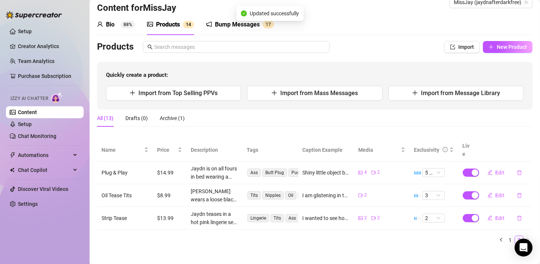
scroll to position [0, 0]
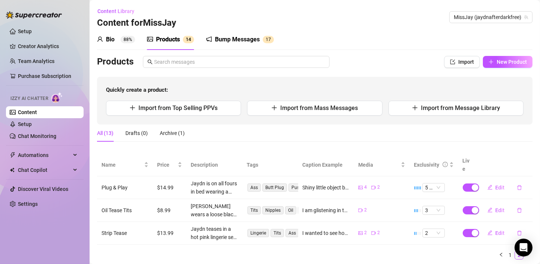
click at [238, 69] on div "Products Import New Product Quickly create a product: Import from Top Selling P…" at bounding box center [314, 90] width 435 height 69
